Goal: Task Accomplishment & Management: Use online tool/utility

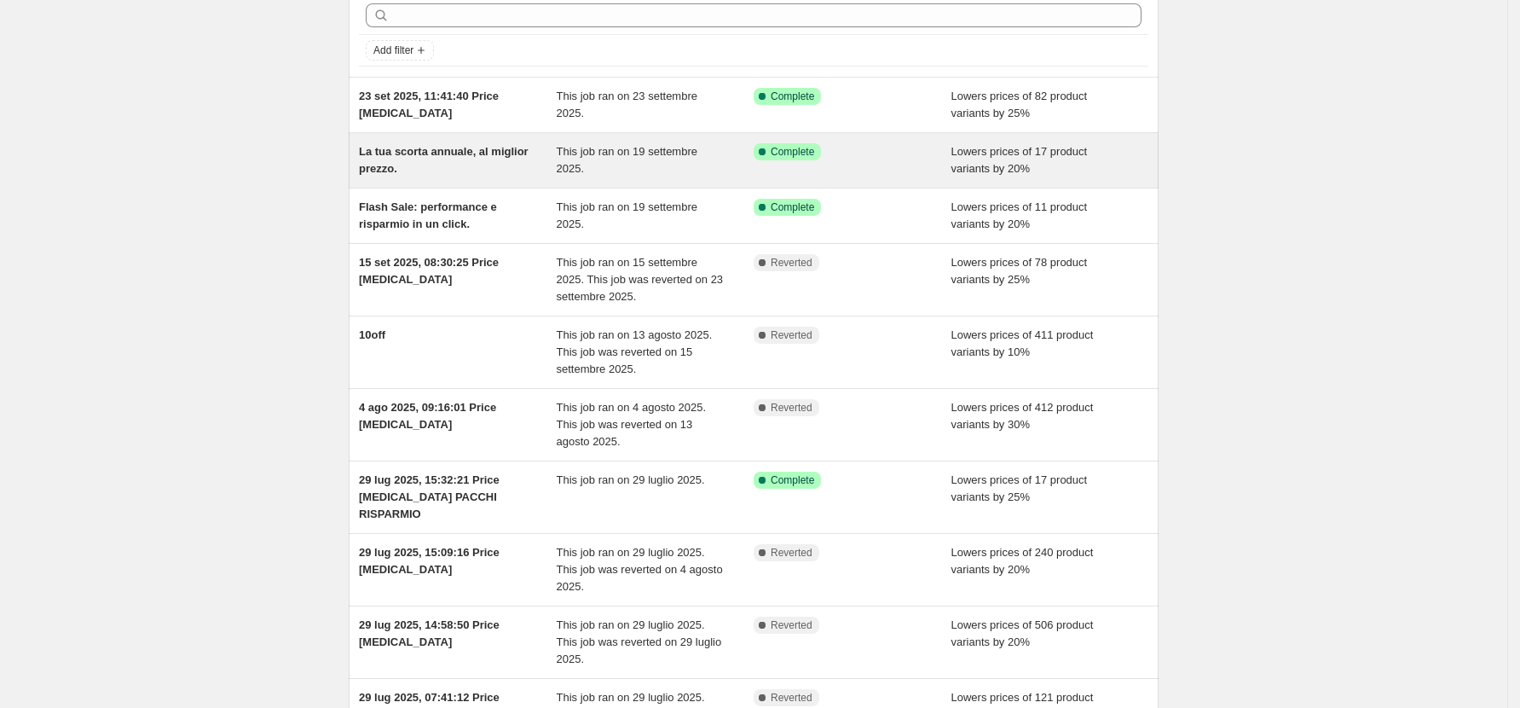
scroll to position [113, 0]
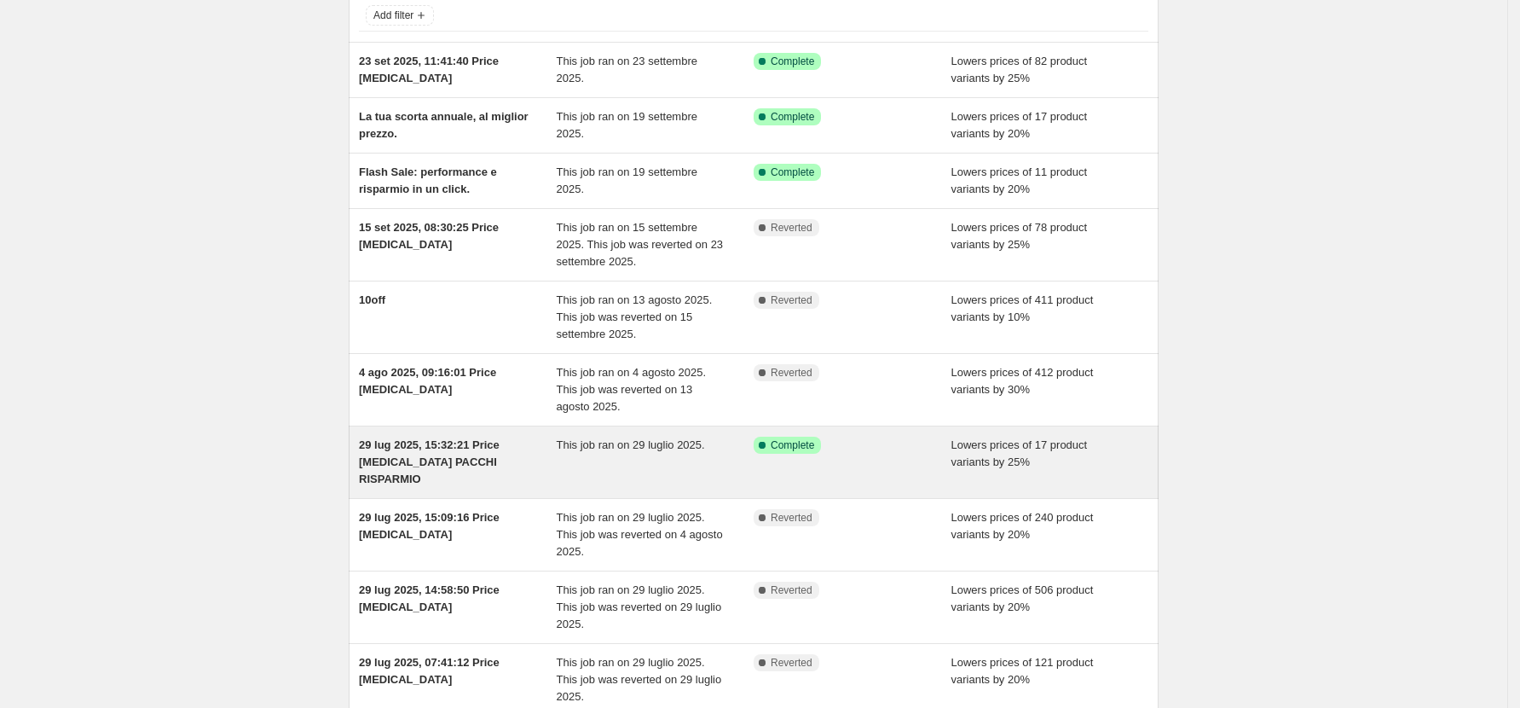
click at [835, 465] on div "Success Complete Complete" at bounding box center [853, 462] width 198 height 51
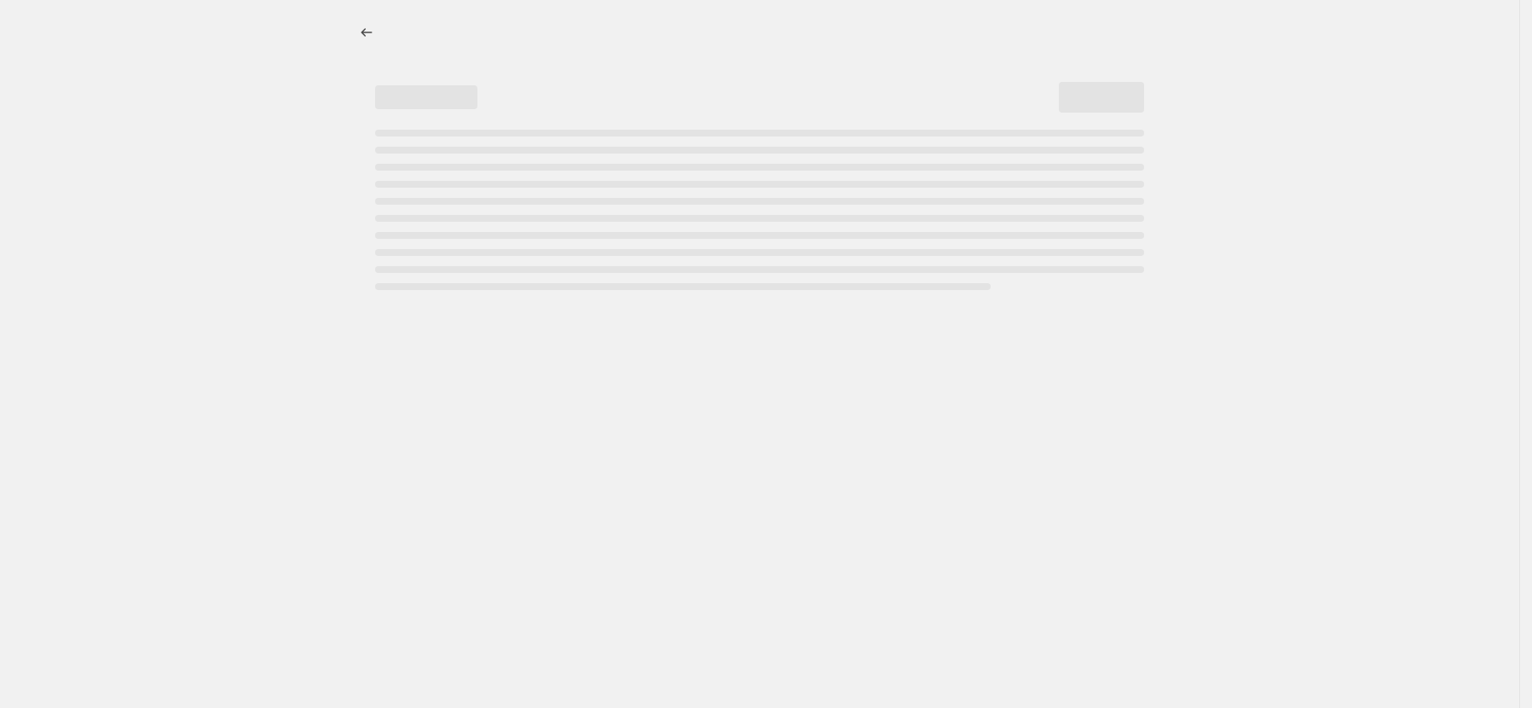
select select "percentage"
select select "collection"
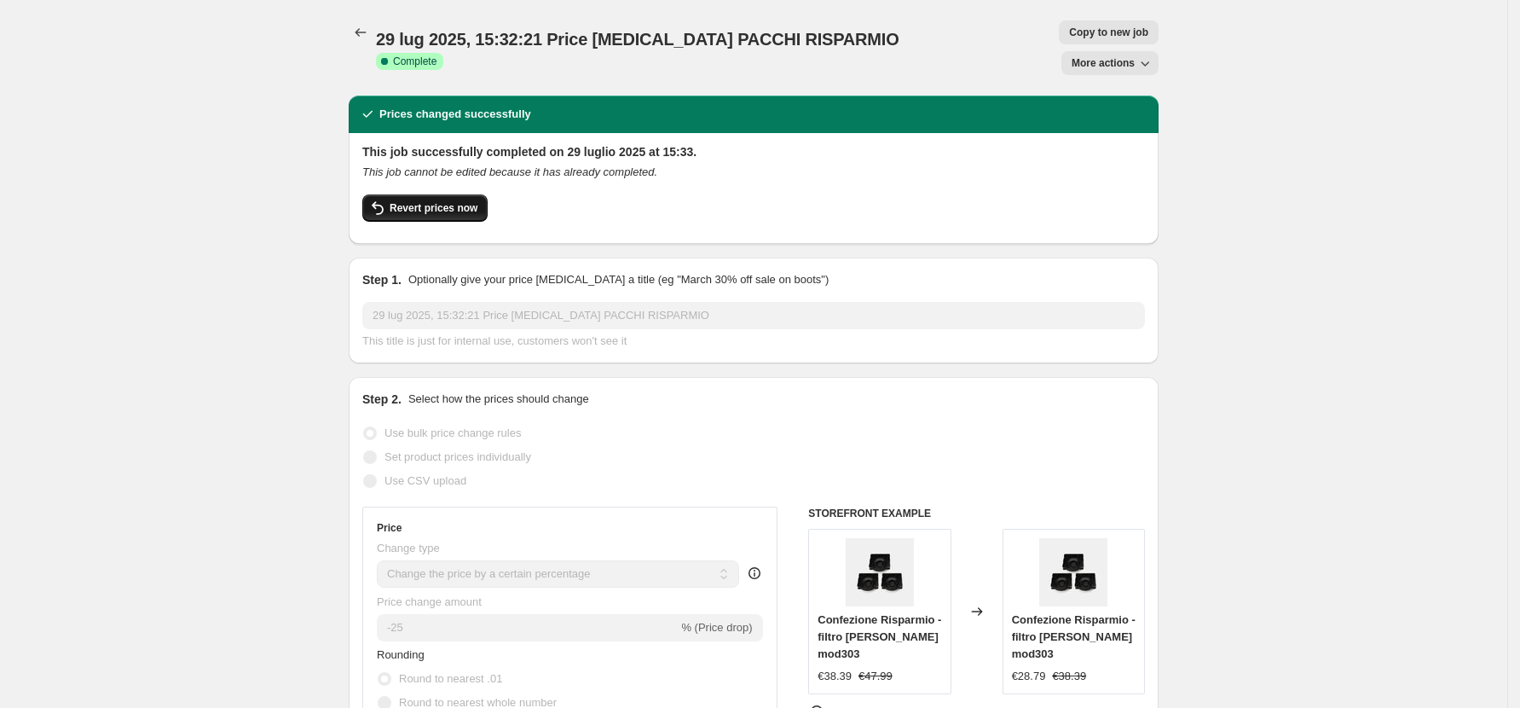
click at [440, 201] on span "Revert prices now" at bounding box center [434, 208] width 88 height 14
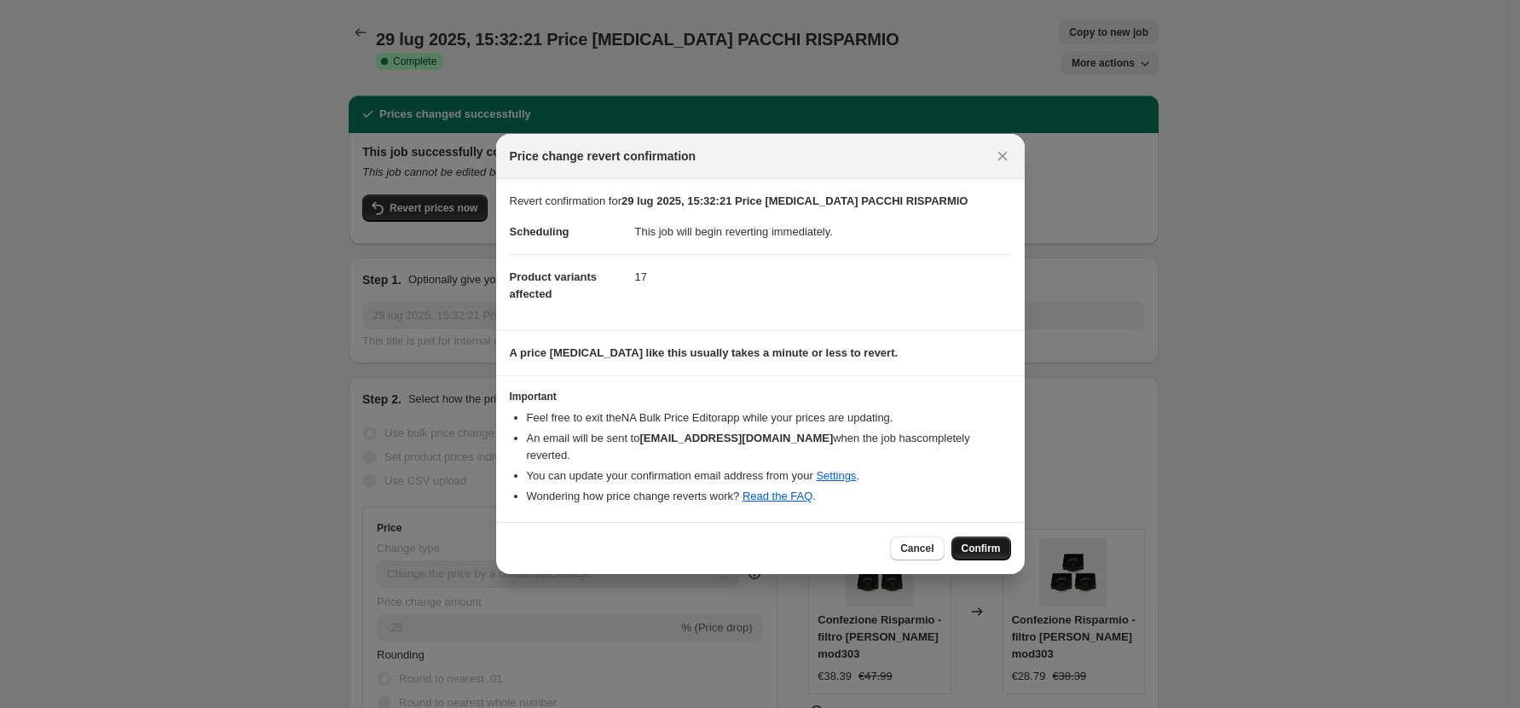
click at [984, 547] on span "Confirm" at bounding box center [981, 549] width 39 height 14
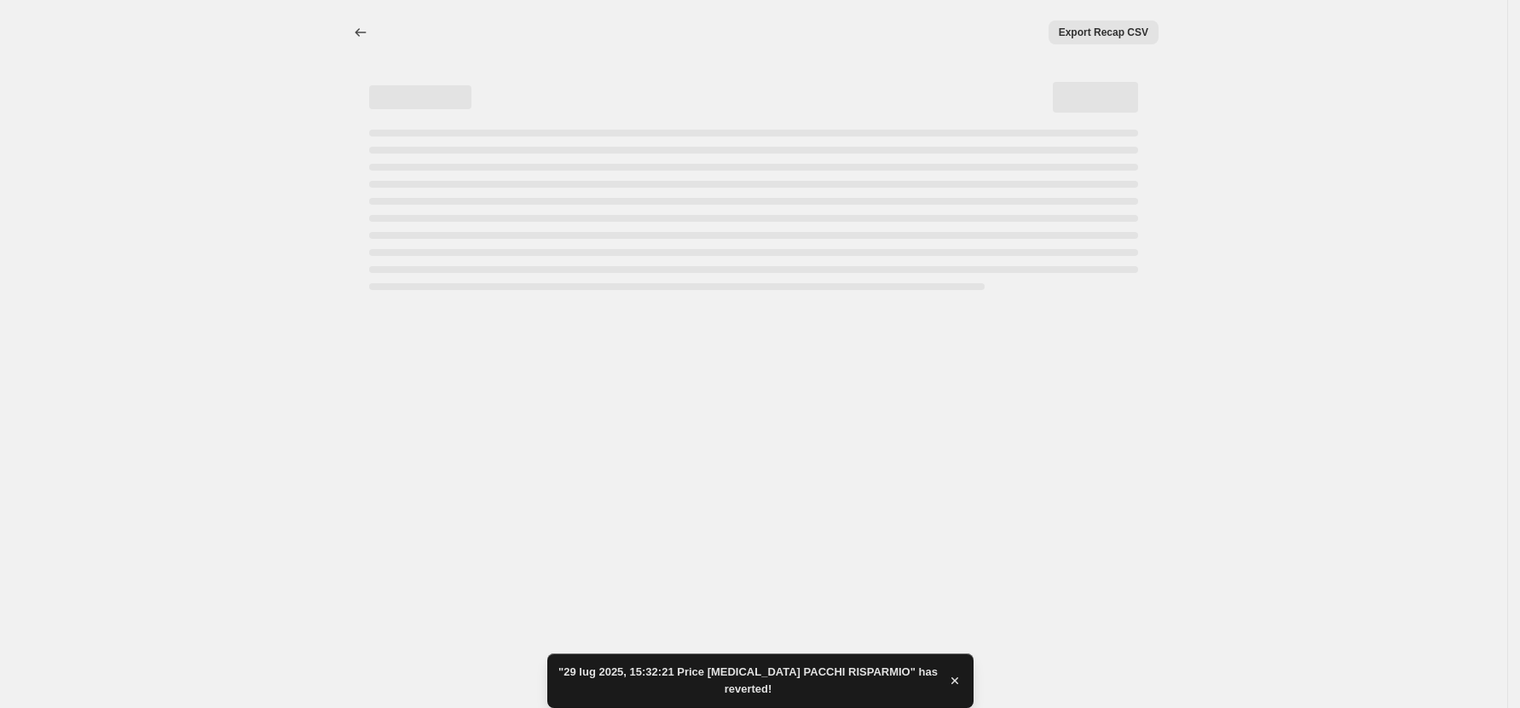
select select "percentage"
select select "collection"
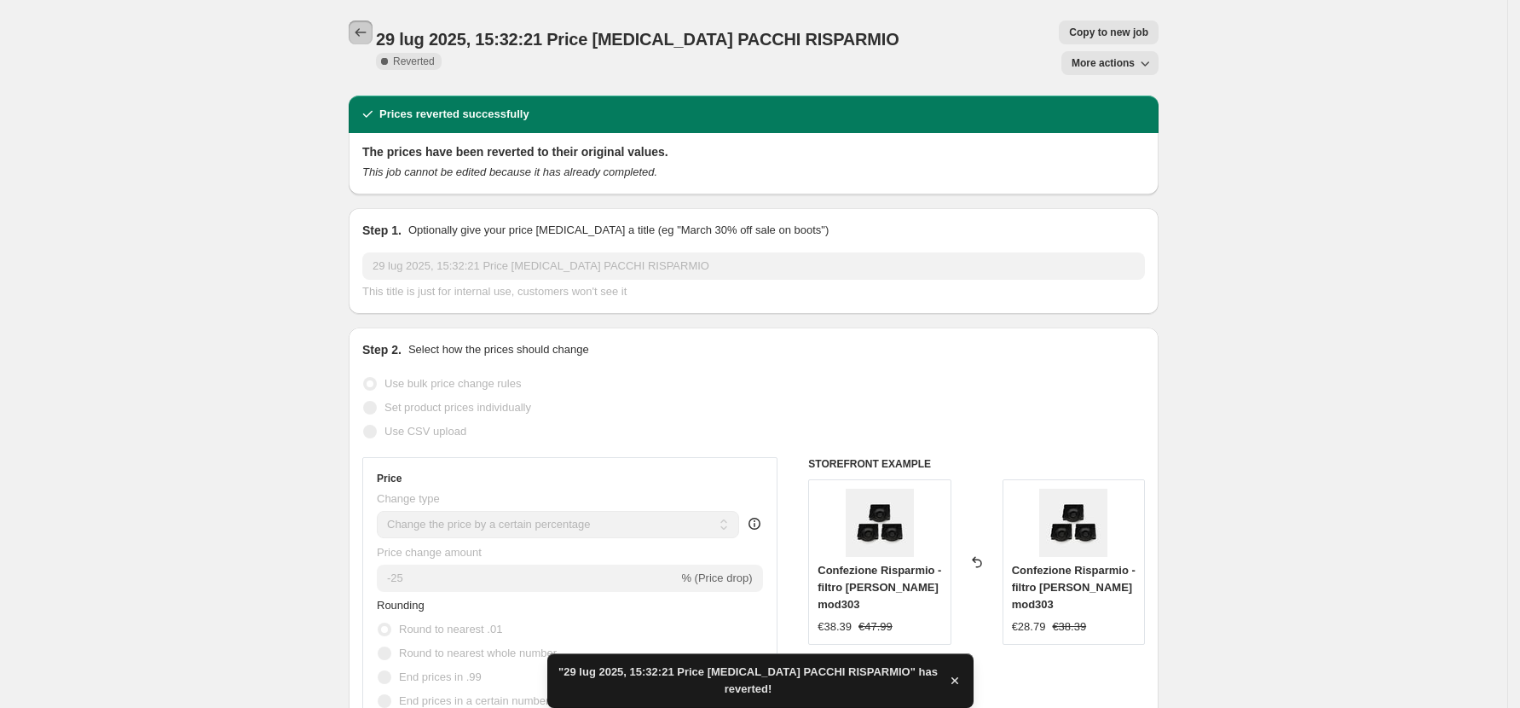
click at [365, 28] on icon "Price change jobs" at bounding box center [360, 32] width 17 height 17
